Goal: Task Accomplishment & Management: Manage account settings

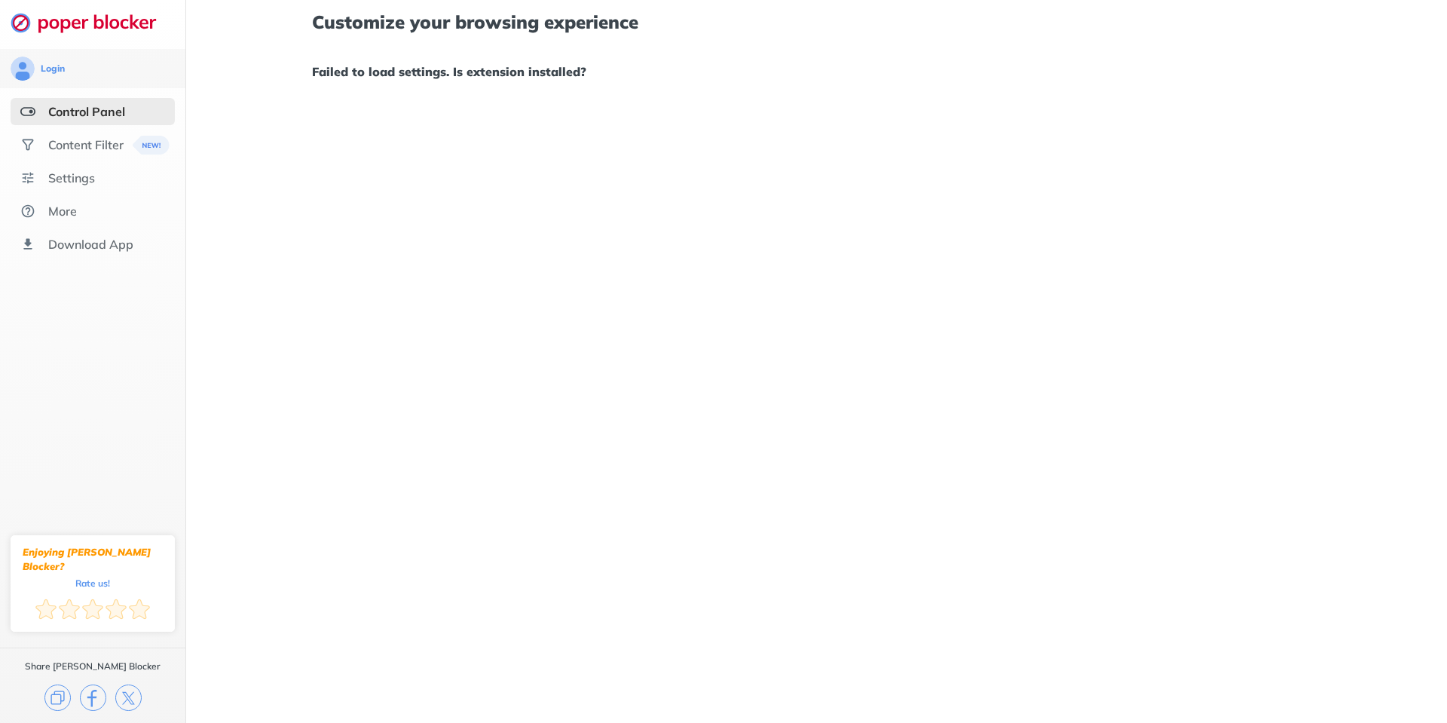
click at [980, 210] on div "Customize your browsing experience Failed to load settings. Is extension instal…" at bounding box center [816, 361] width 1261 height 723
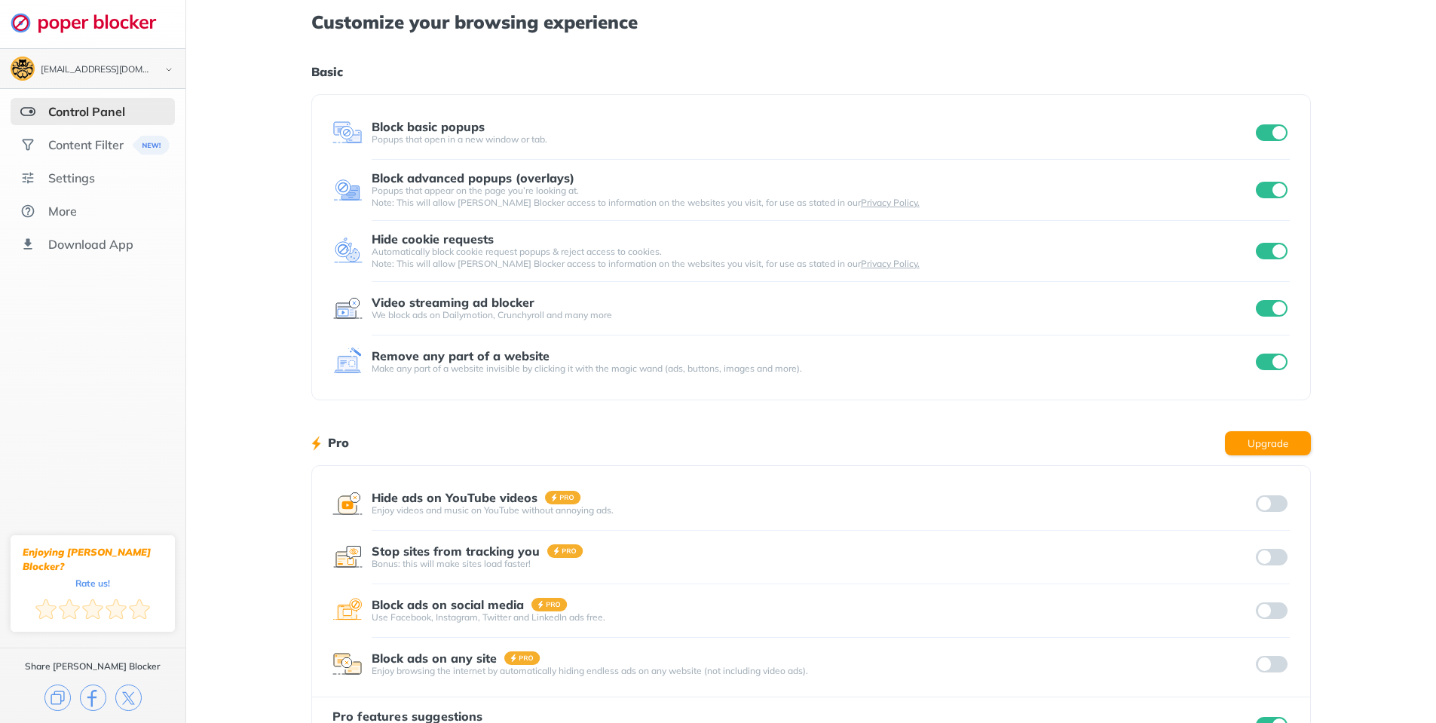
click at [95, 65] on div "[EMAIL_ADDRESS][DOMAIN_NAME]" at bounding box center [97, 70] width 112 height 11
click at [104, 70] on div "[EMAIL_ADDRESS][DOMAIN_NAME]" at bounding box center [97, 70] width 112 height 11
click at [90, 74] on div "[EMAIL_ADDRESS][DOMAIN_NAME]" at bounding box center [97, 70] width 112 height 11
click at [88, 73] on div "[EMAIL_ADDRESS][DOMAIN_NAME]" at bounding box center [97, 70] width 112 height 11
click at [77, 172] on div "Settings" at bounding box center [71, 177] width 47 height 15
